Goal: Check status

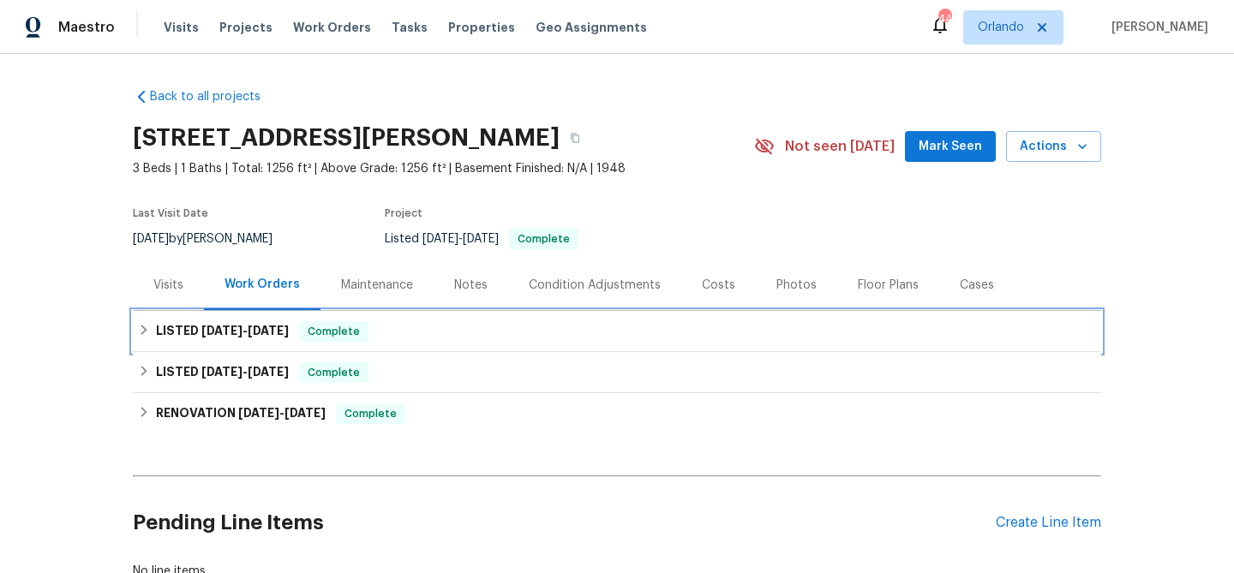
click at [217, 331] on span "7/13/25" at bounding box center [221, 331] width 41 height 12
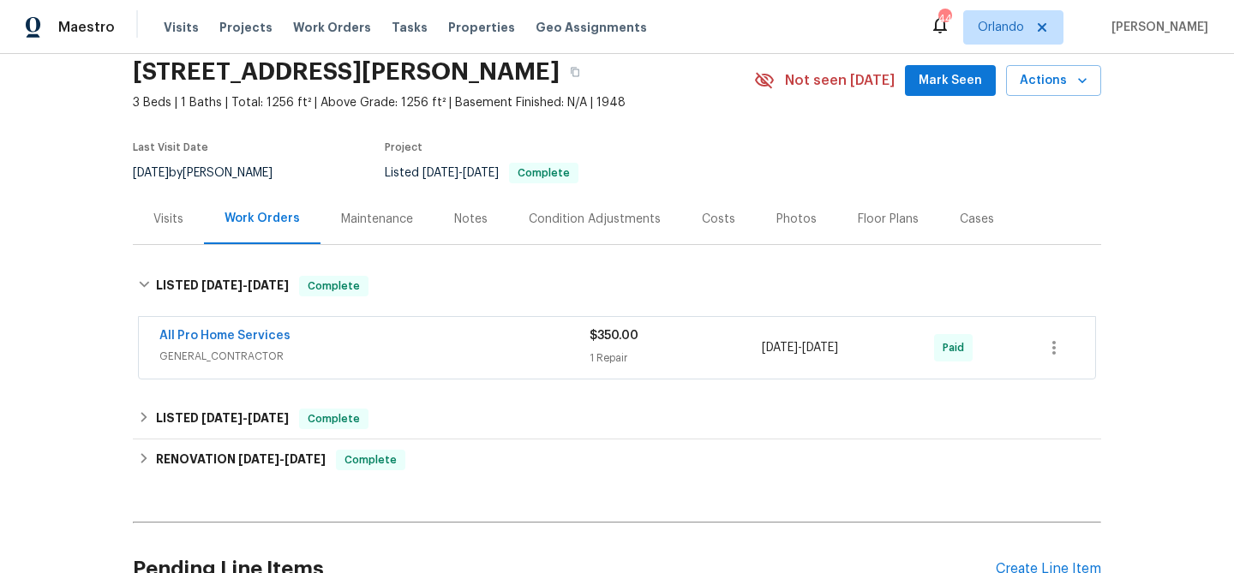
click at [306, 336] on div "All Pro Home Services" at bounding box center [374, 337] width 430 height 21
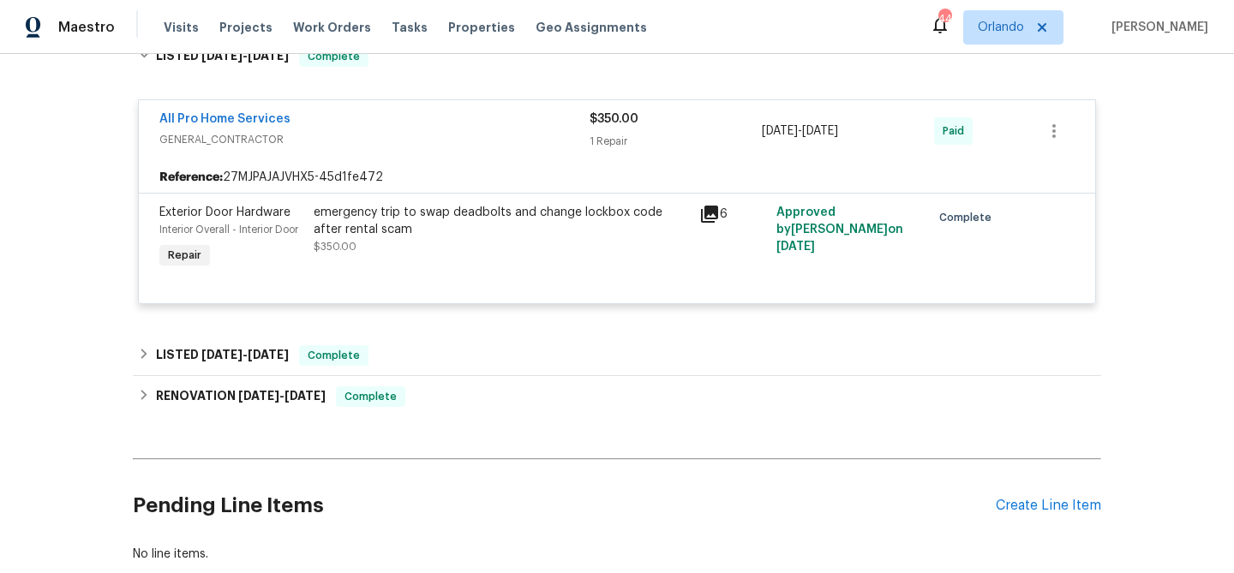
scroll to position [306, 0]
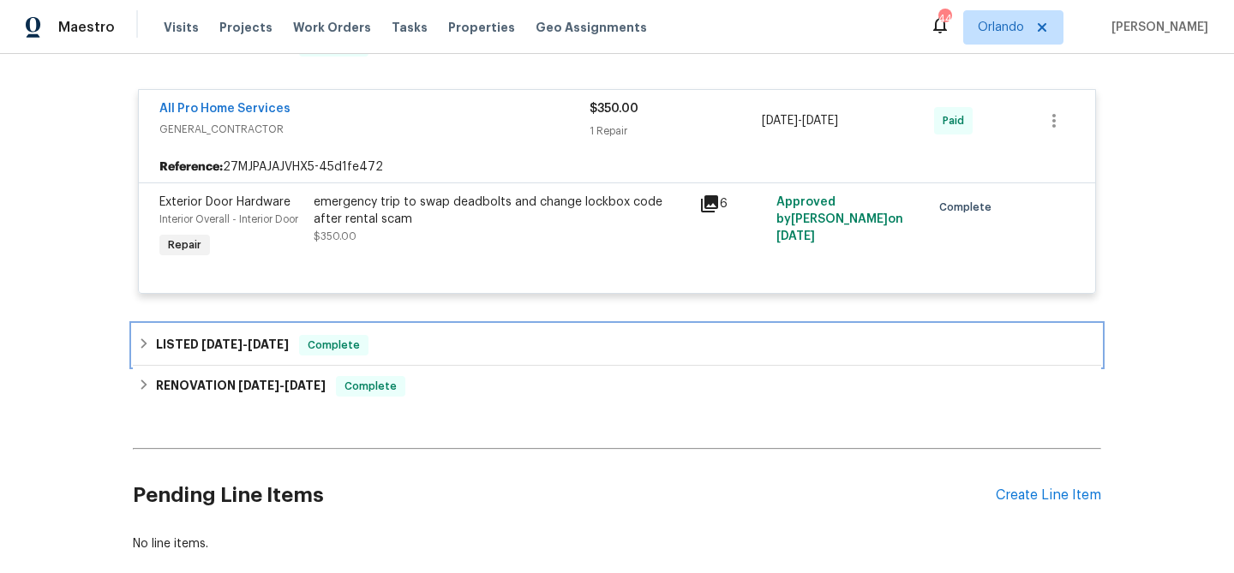
click at [379, 349] on div "LISTED 4/21/25 - 4/25/25 Complete" at bounding box center [617, 345] width 958 height 21
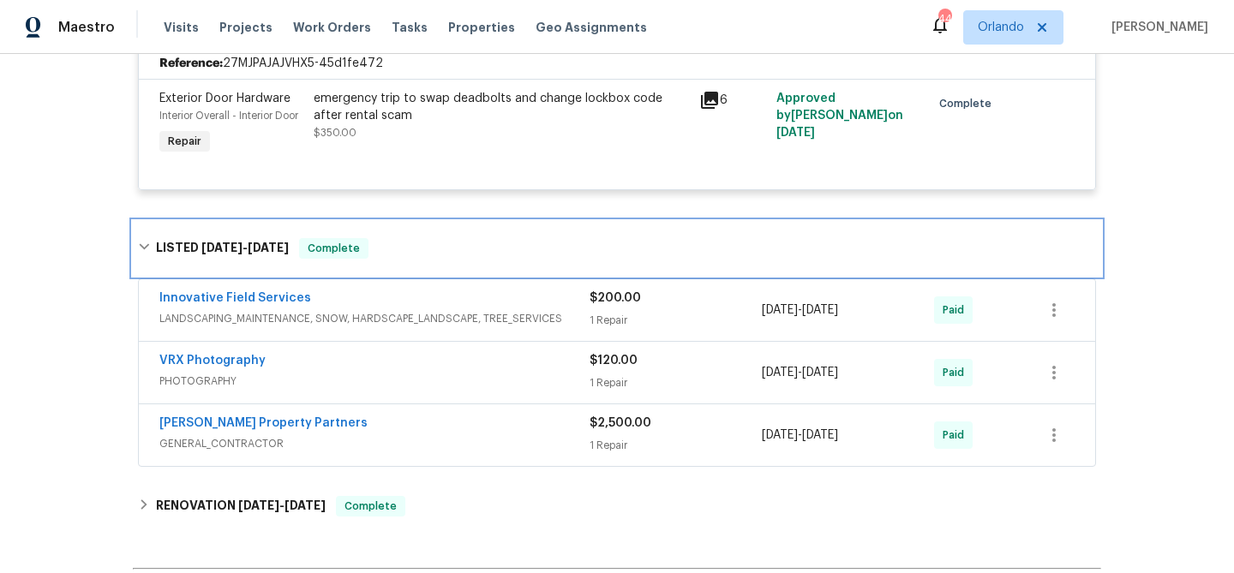
scroll to position [472, 0]
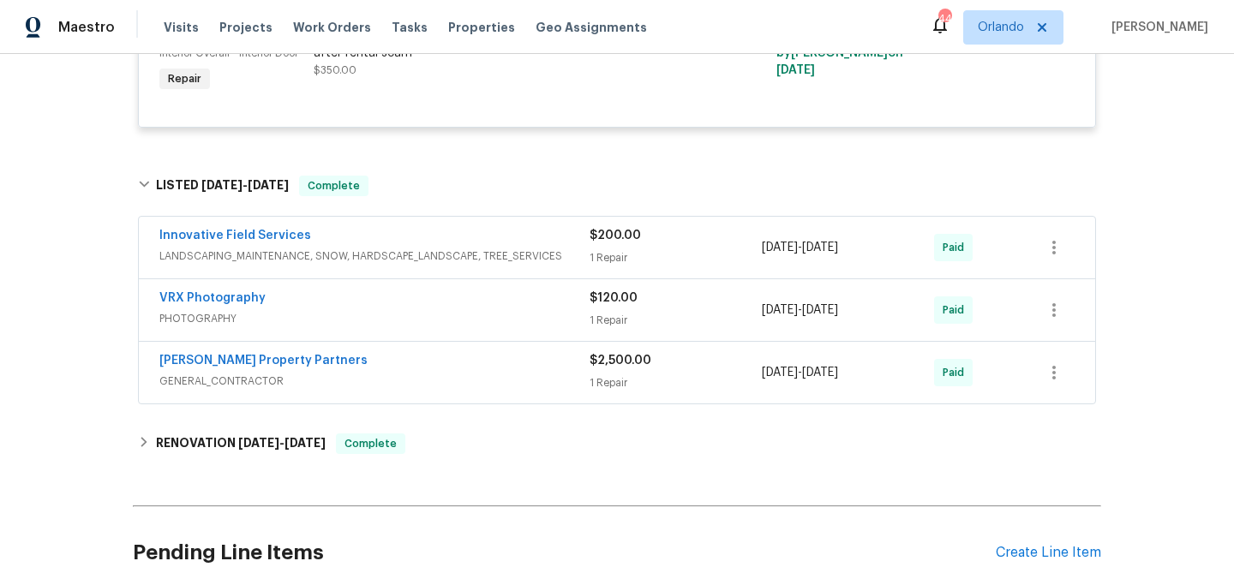
click at [470, 247] on div "Innovative Field Services" at bounding box center [374, 237] width 430 height 21
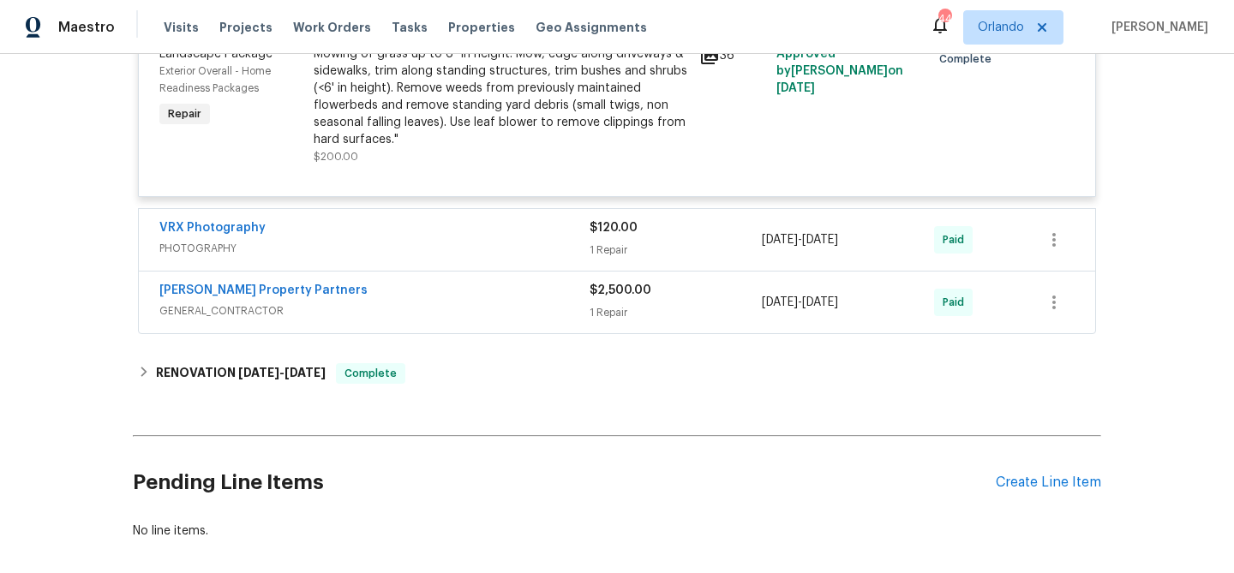
scroll to position [828, 0]
